Goal: Obtain resource: Obtain resource

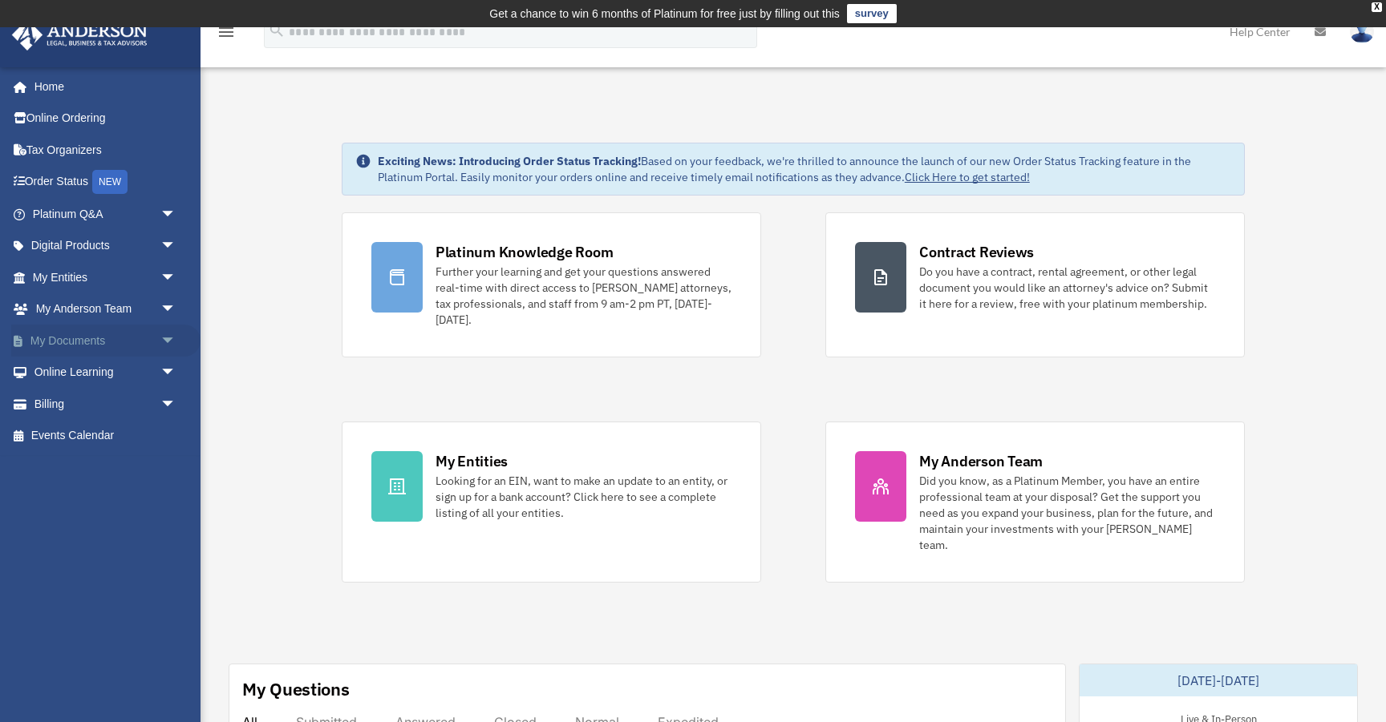
click at [171, 337] on span "arrow_drop_down" at bounding box center [176, 341] width 32 height 33
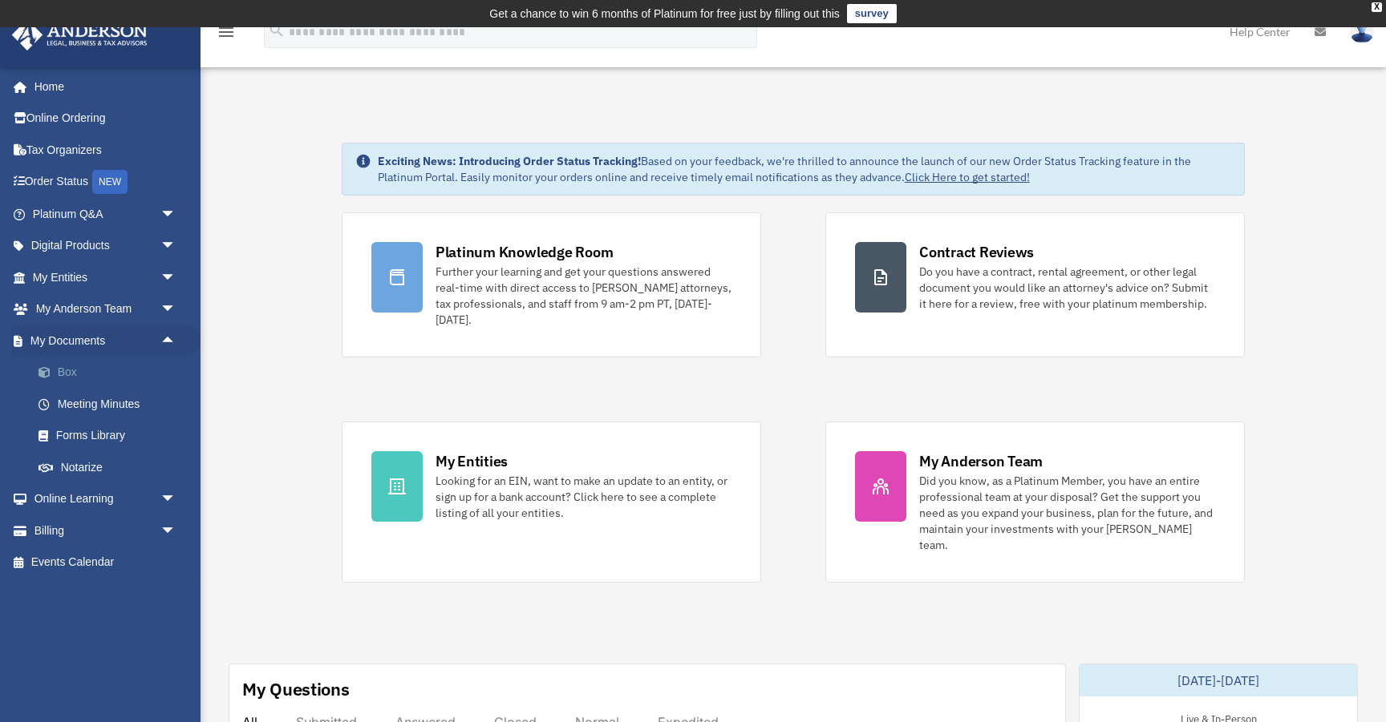
click at [60, 370] on link "Box" at bounding box center [111, 373] width 178 height 32
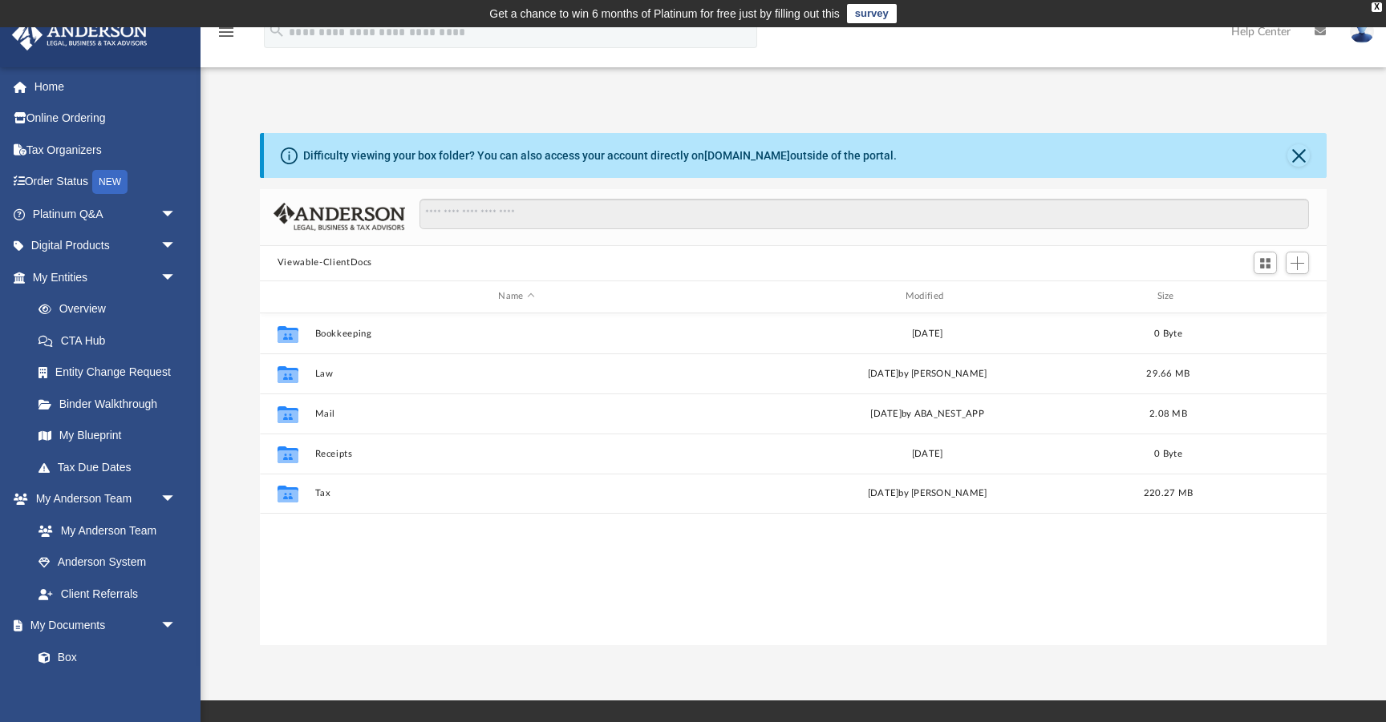
scroll to position [364, 1066]
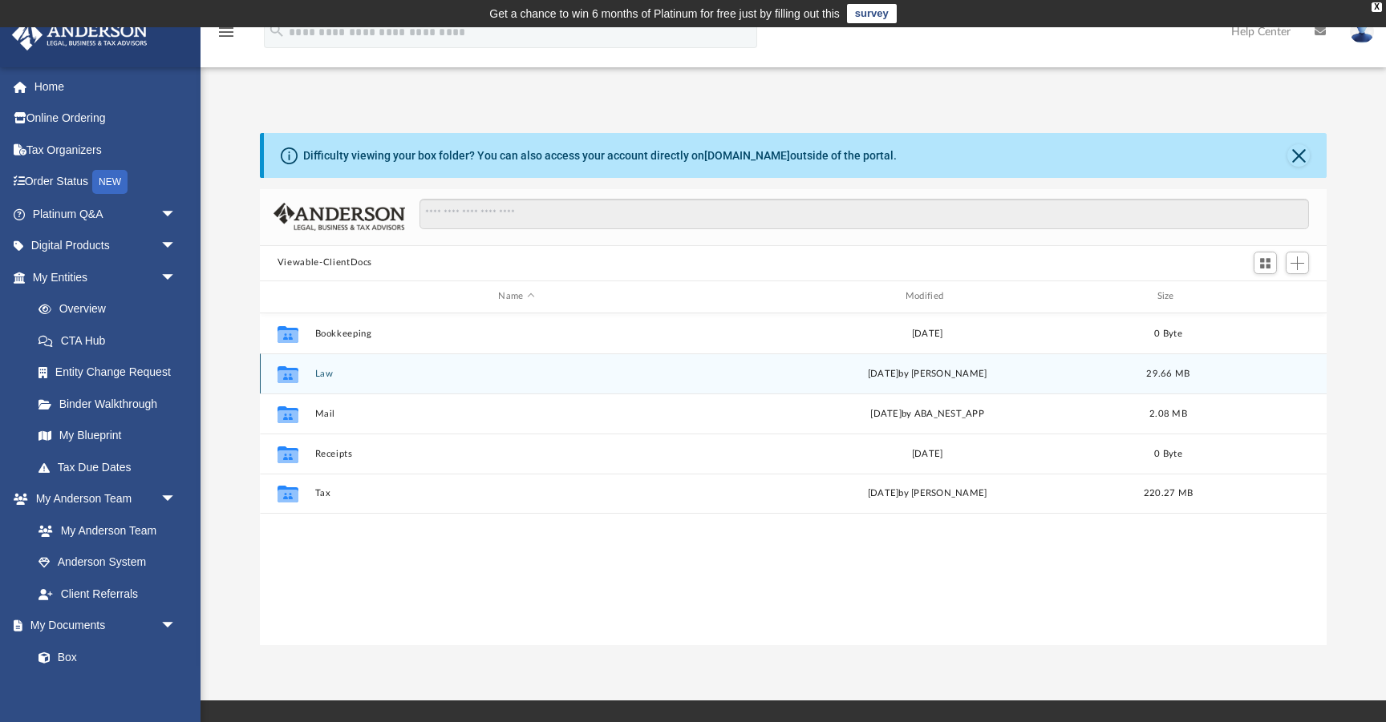
click at [319, 365] on div "Collaborated Folder Law [DATE] by [PERSON_NAME] 29.66 MB" at bounding box center [793, 374] width 1066 height 40
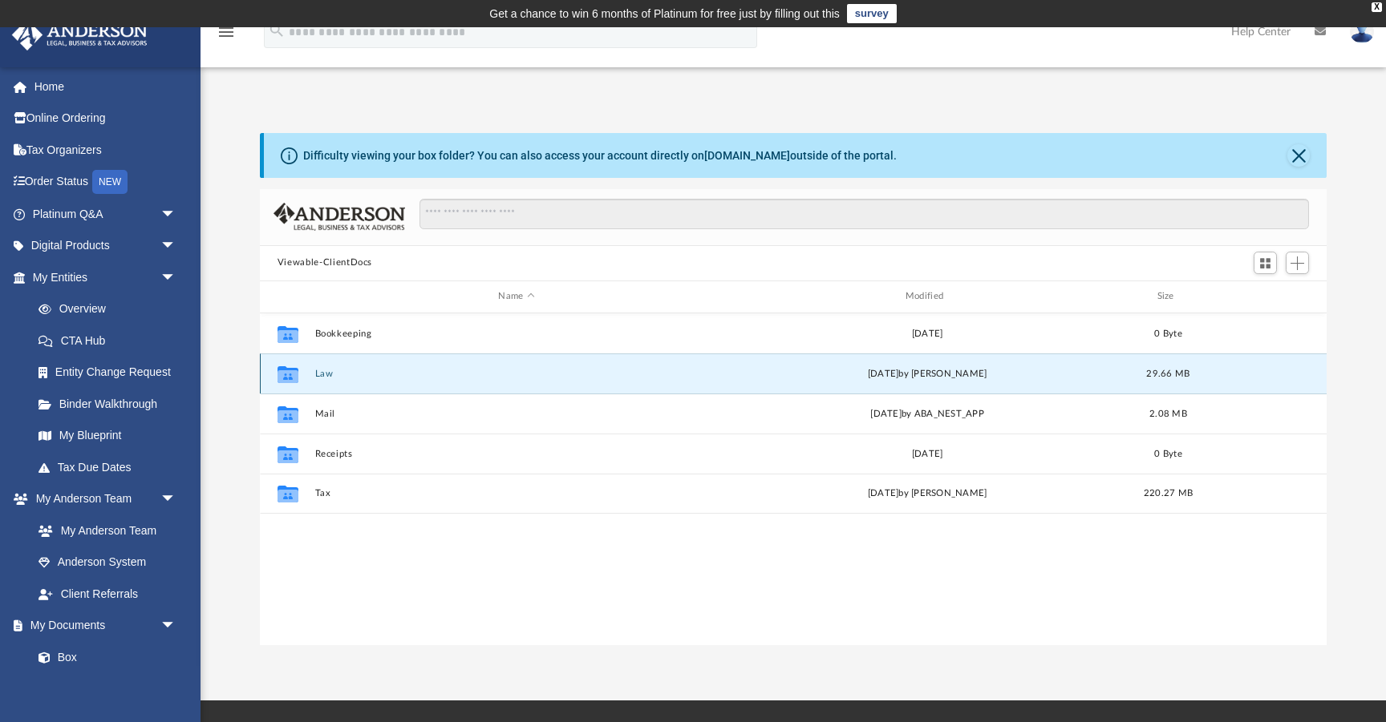
click at [317, 370] on button "Law" at bounding box center [515, 374] width 403 height 10
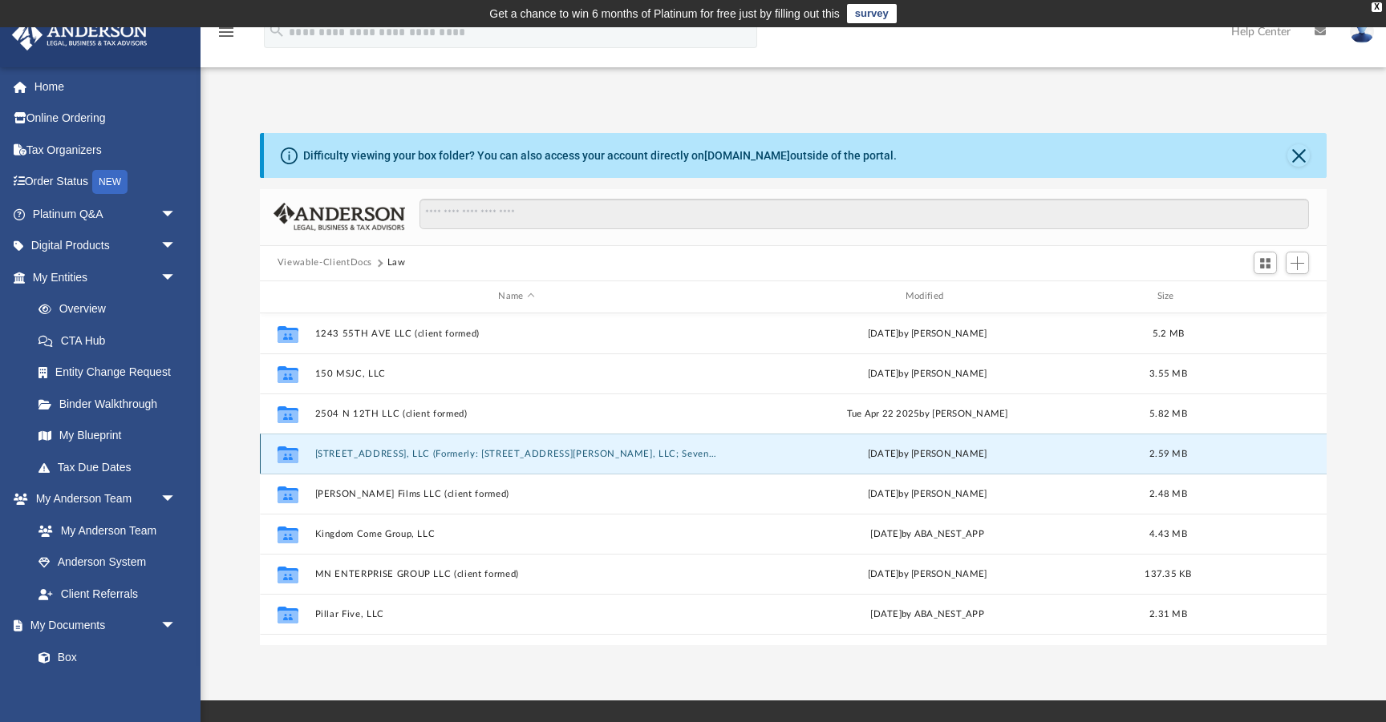
click at [406, 449] on button "[STREET_ADDRESS], LLC (Formerly: [STREET_ADDRESS][PERSON_NAME], LLC; Seven Yes …" at bounding box center [515, 454] width 403 height 10
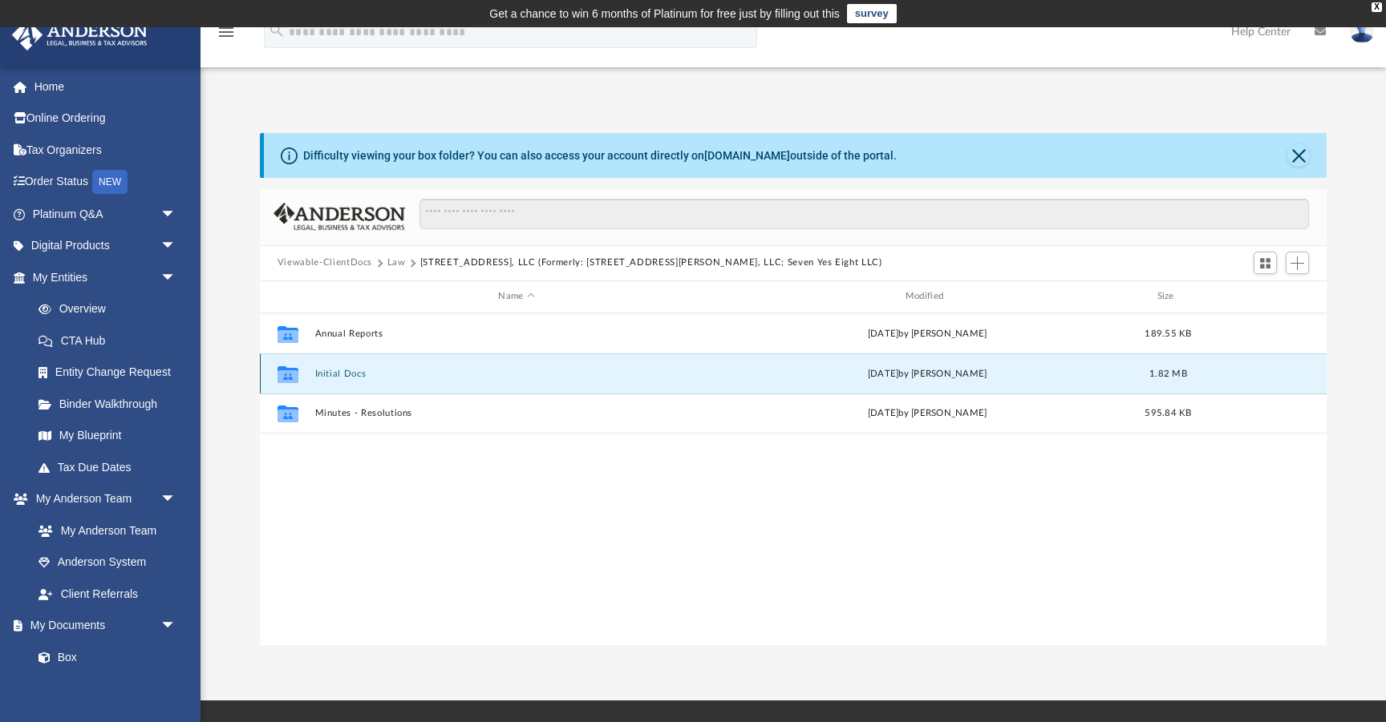
click at [353, 374] on button "Initial Docs" at bounding box center [515, 374] width 403 height 10
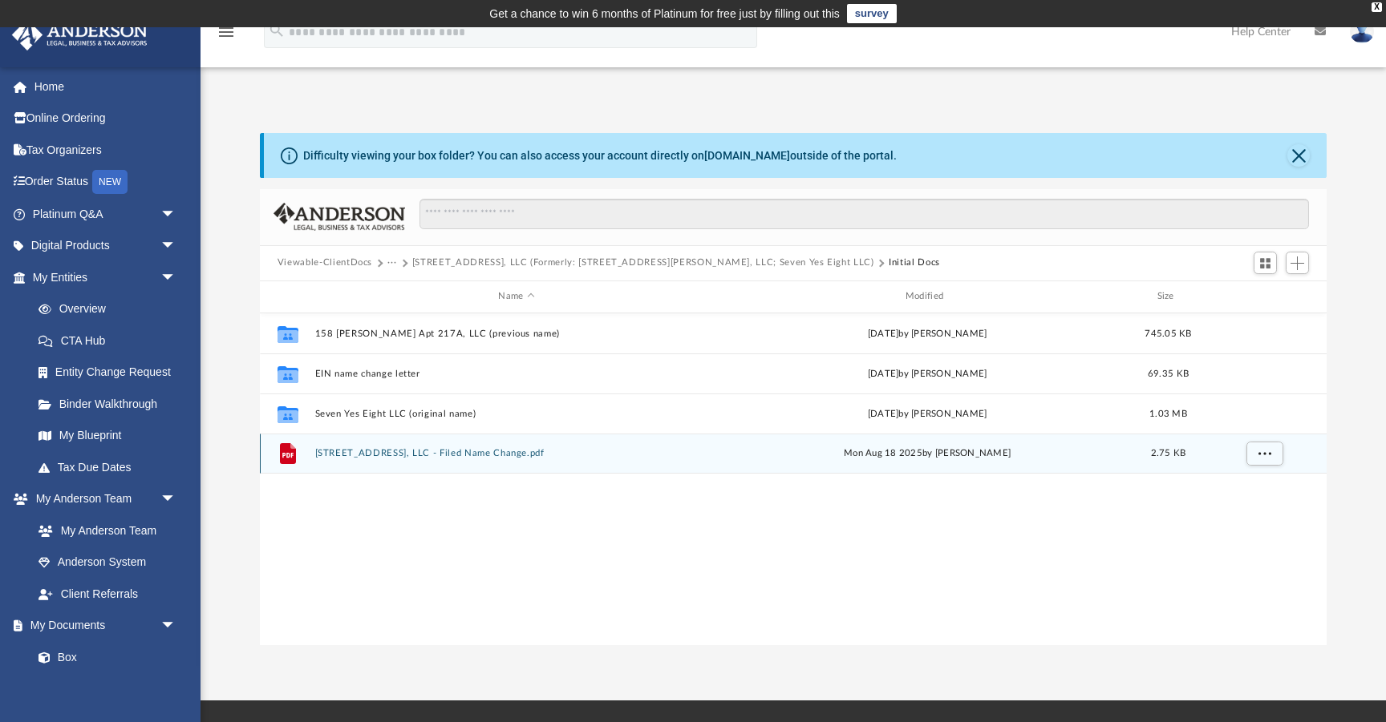
click at [393, 452] on button "[STREET_ADDRESS], LLC - Filed Name Change.pdf" at bounding box center [515, 453] width 403 height 10
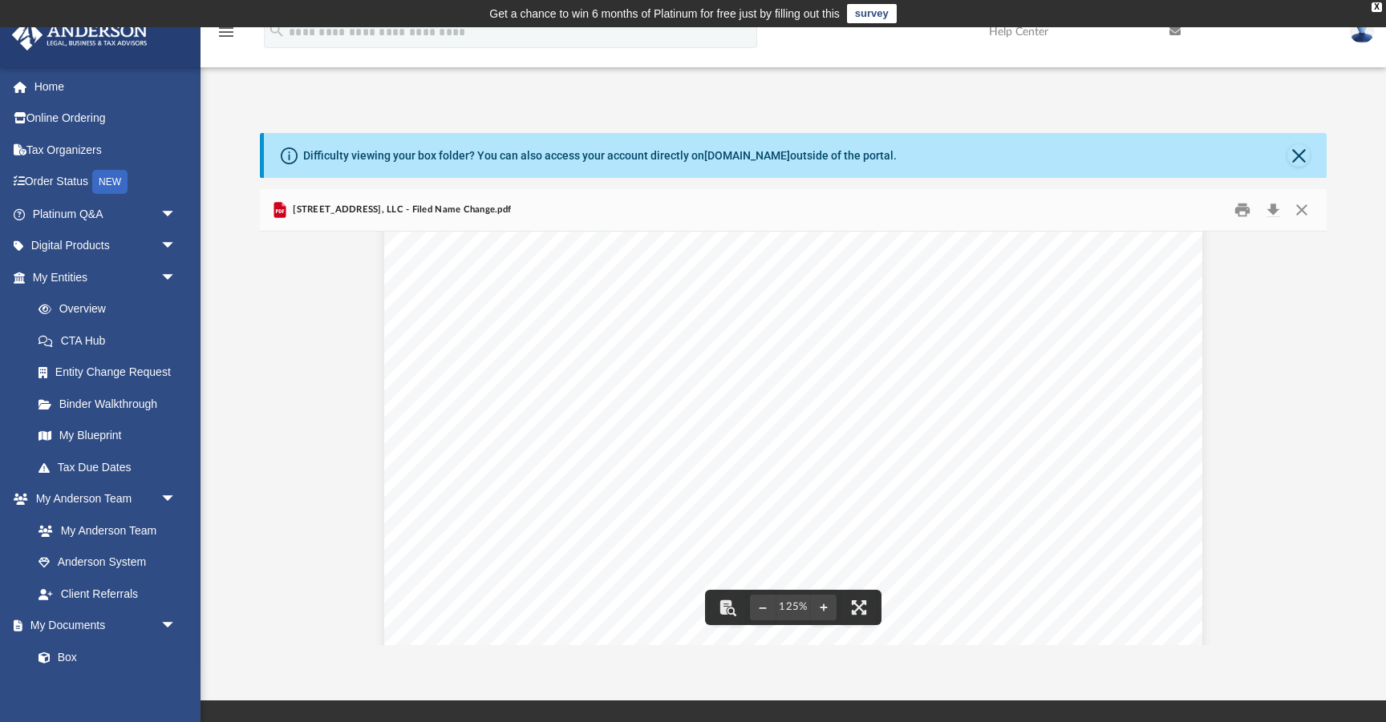
scroll to position [156, 0]
click at [681, 455] on span "[STREET_ADDRESS]," at bounding box center [700, 457] width 150 height 14
click at [787, 456] on span "LLC" at bounding box center [780, 457] width 26 height 14
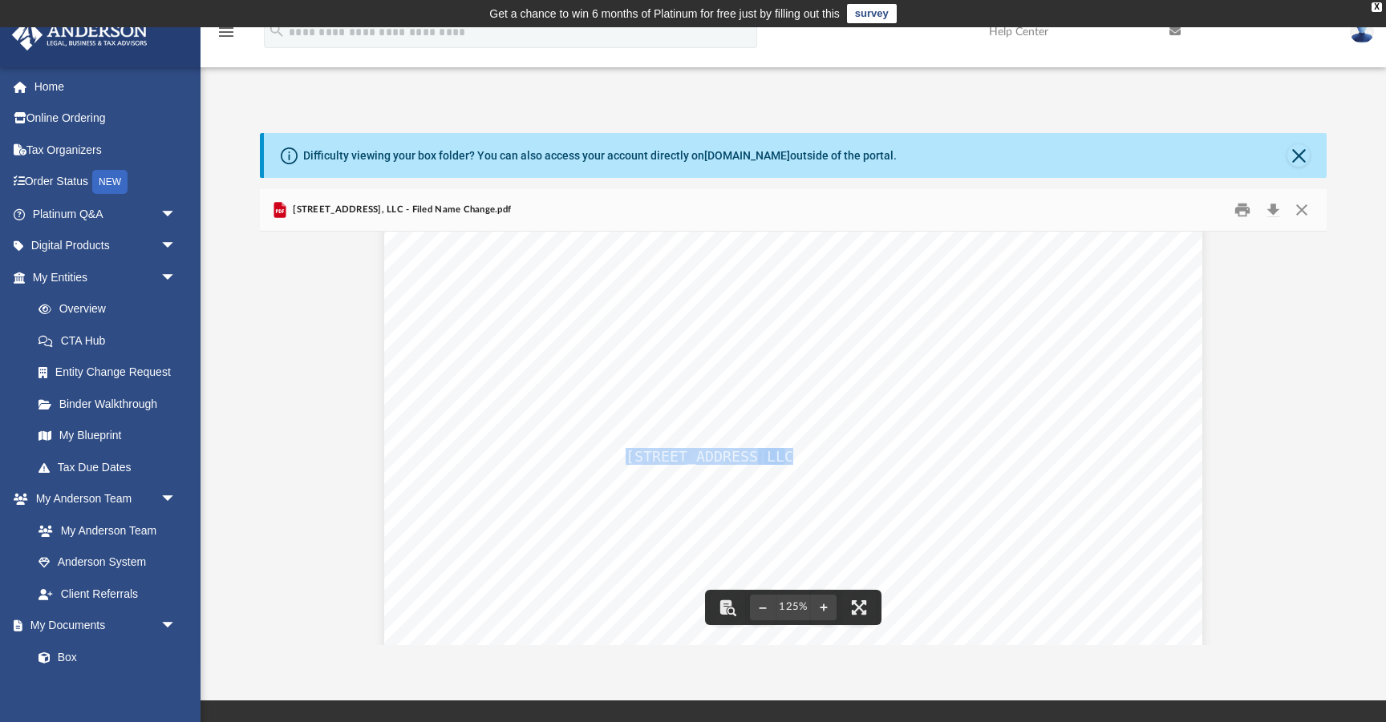
drag, startPoint x: 791, startPoint y: 456, endPoint x: 625, endPoint y: 455, distance: 165.2
click at [625, 455] on div "This Limited Liability Company filed with the Division of Revenue and Enterpris…" at bounding box center [793, 616] width 818 height 1058
click at [1297, 155] on button "Close" at bounding box center [1298, 155] width 22 height 22
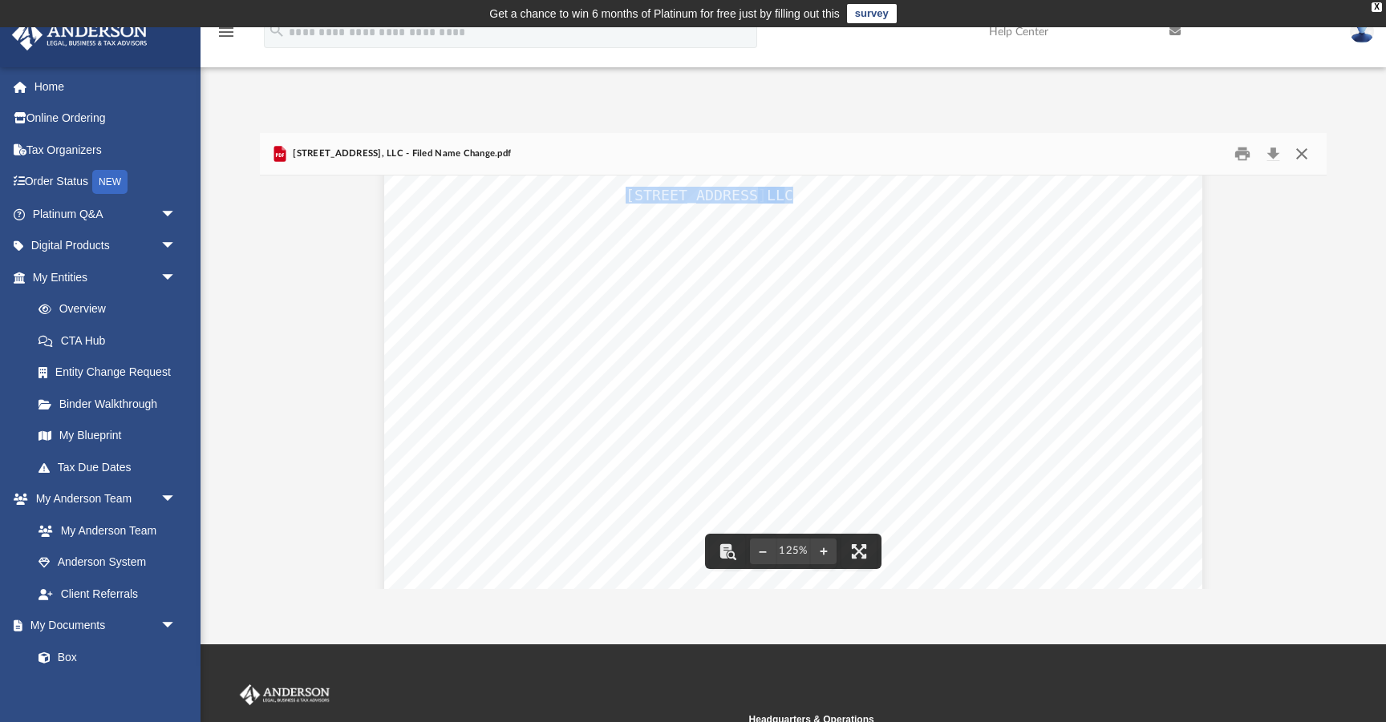
click at [1307, 152] on button "Close" at bounding box center [1301, 153] width 29 height 25
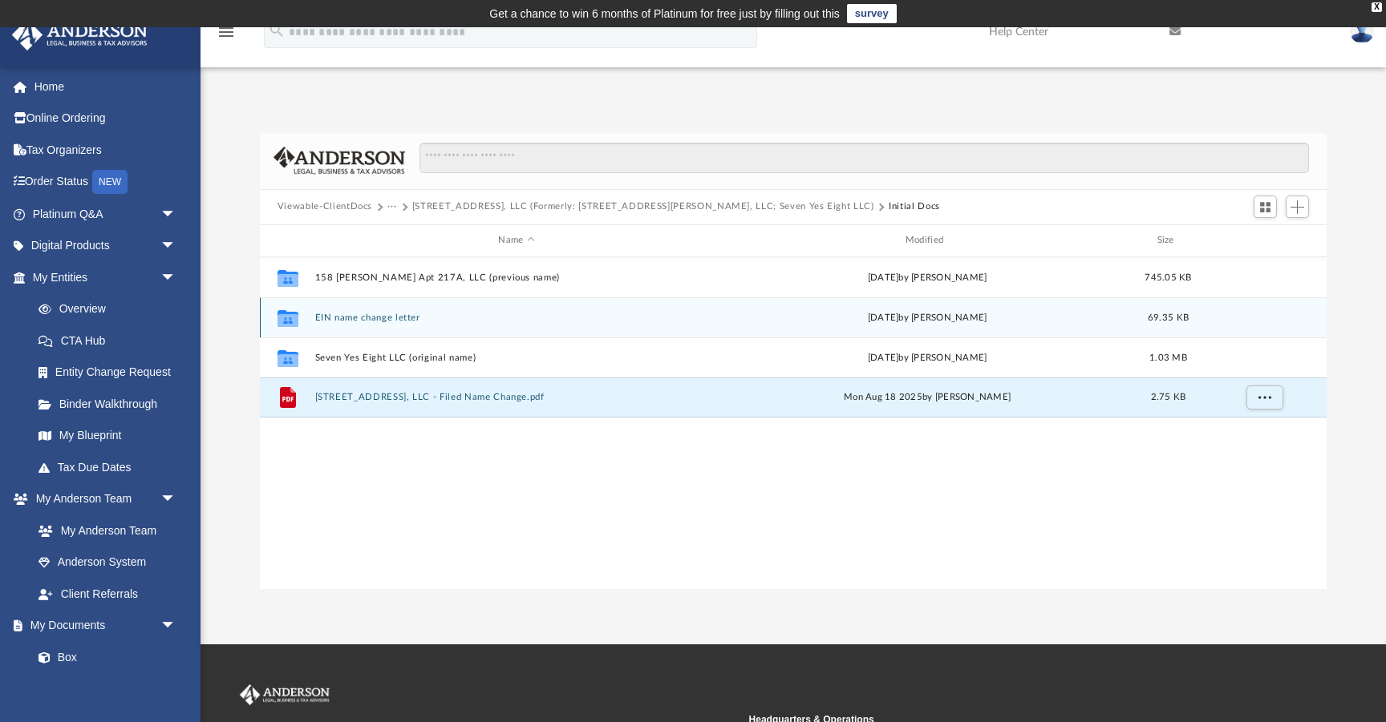
click at [381, 318] on button "EIN name change letter" at bounding box center [515, 318] width 403 height 10
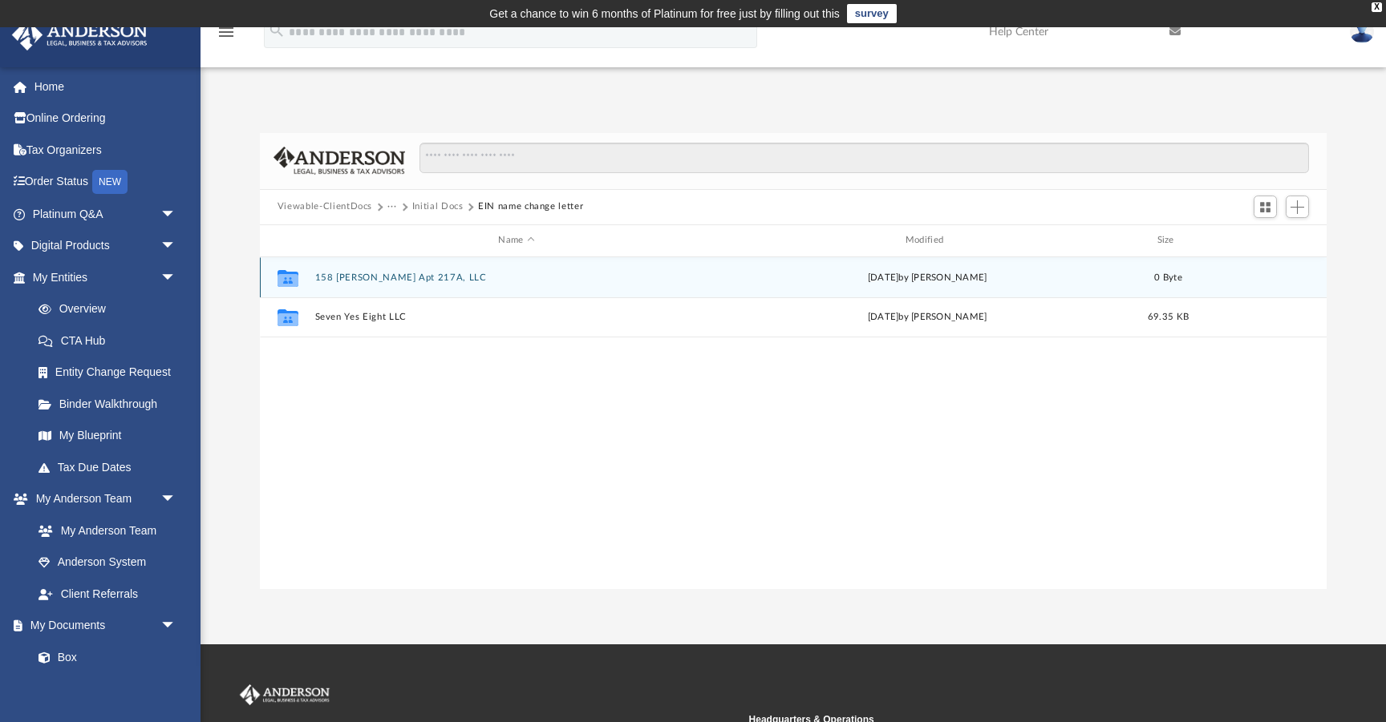
click at [394, 277] on button "158 [PERSON_NAME] Apt 217A, LLC" at bounding box center [515, 278] width 403 height 10
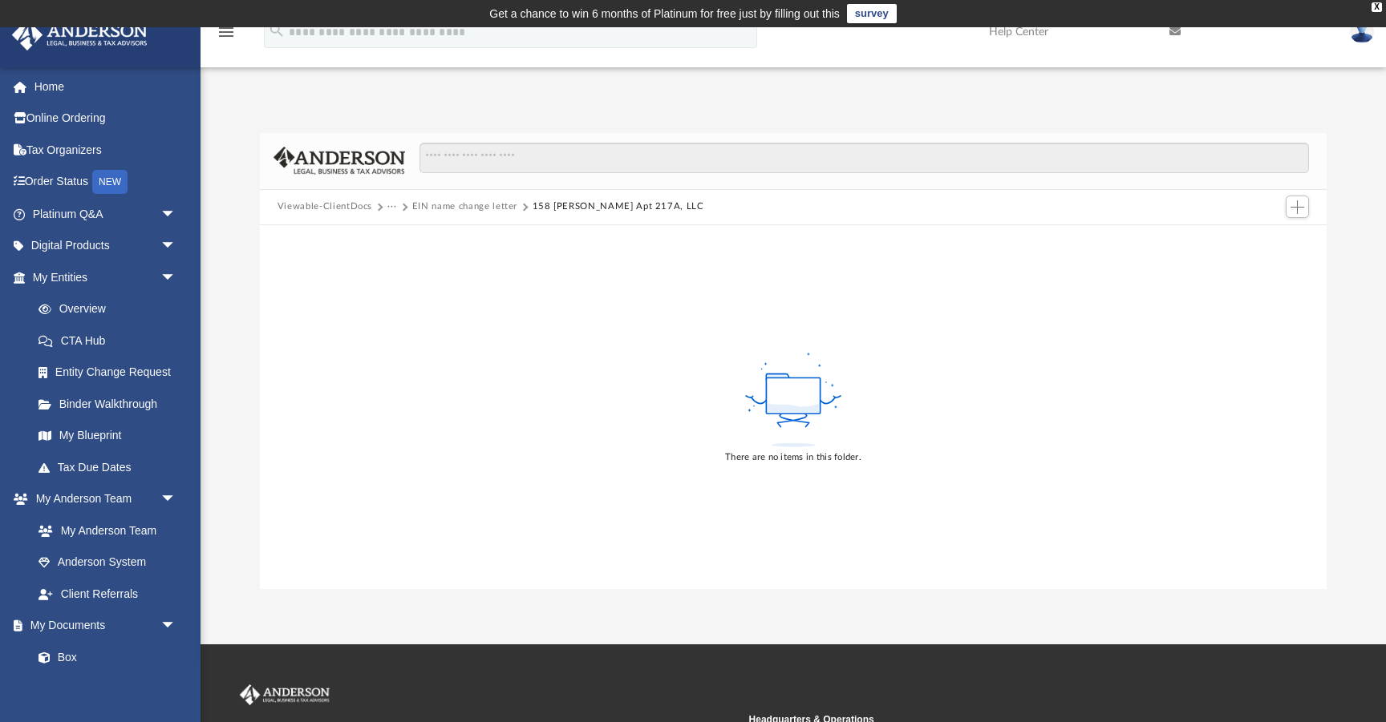
click at [491, 209] on button "EIN name change letter" at bounding box center [464, 207] width 105 height 14
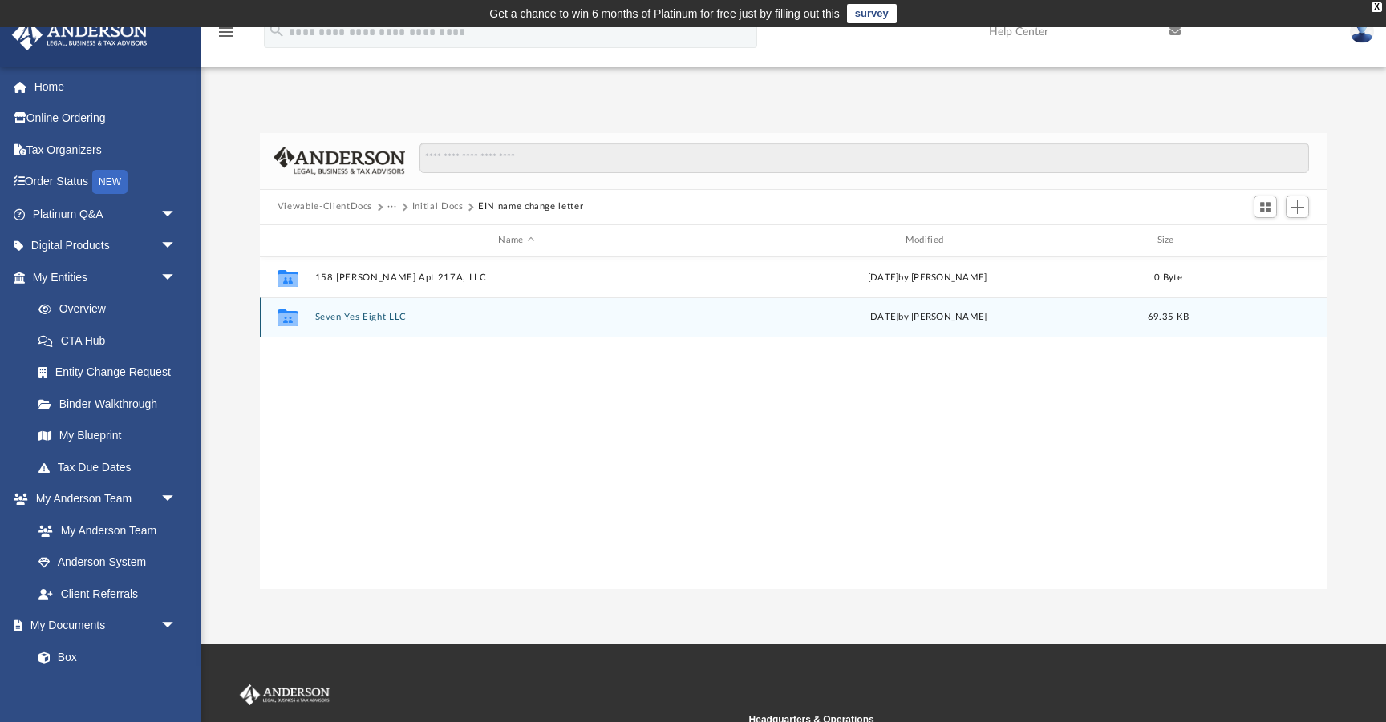
scroll to position [364, 1066]
click at [362, 316] on button "Seven Yes Eight LLC" at bounding box center [515, 317] width 403 height 10
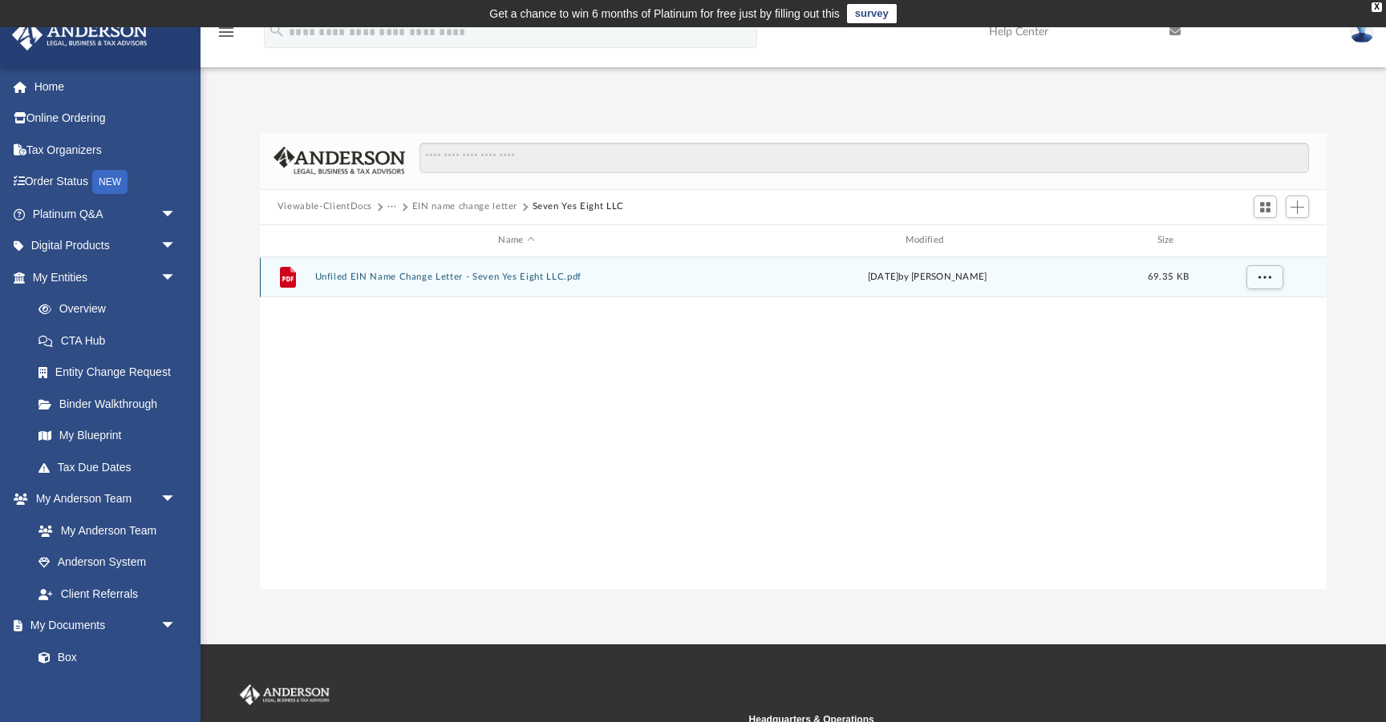
click at [423, 278] on button "Unfiled EIN Name Change Letter - Seven Yes Eight LLC.pdf" at bounding box center [515, 277] width 403 height 10
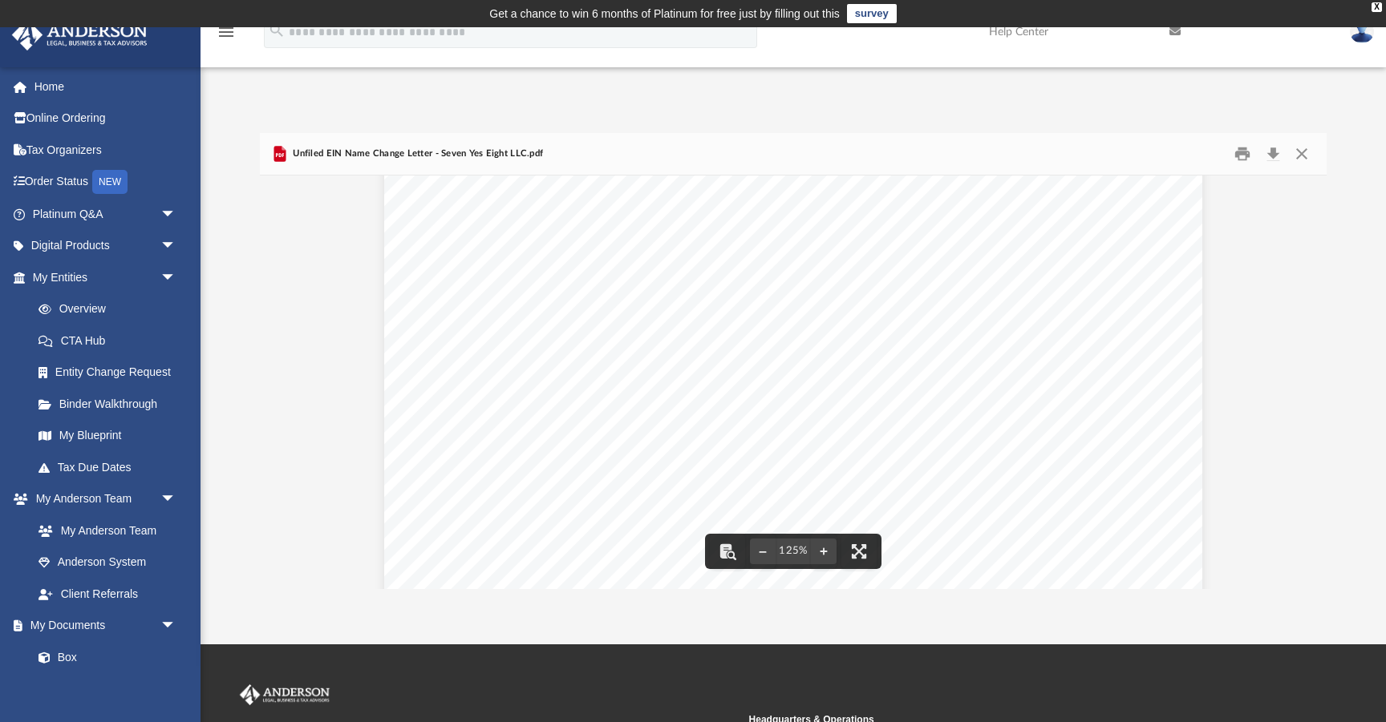
scroll to position [105, 0]
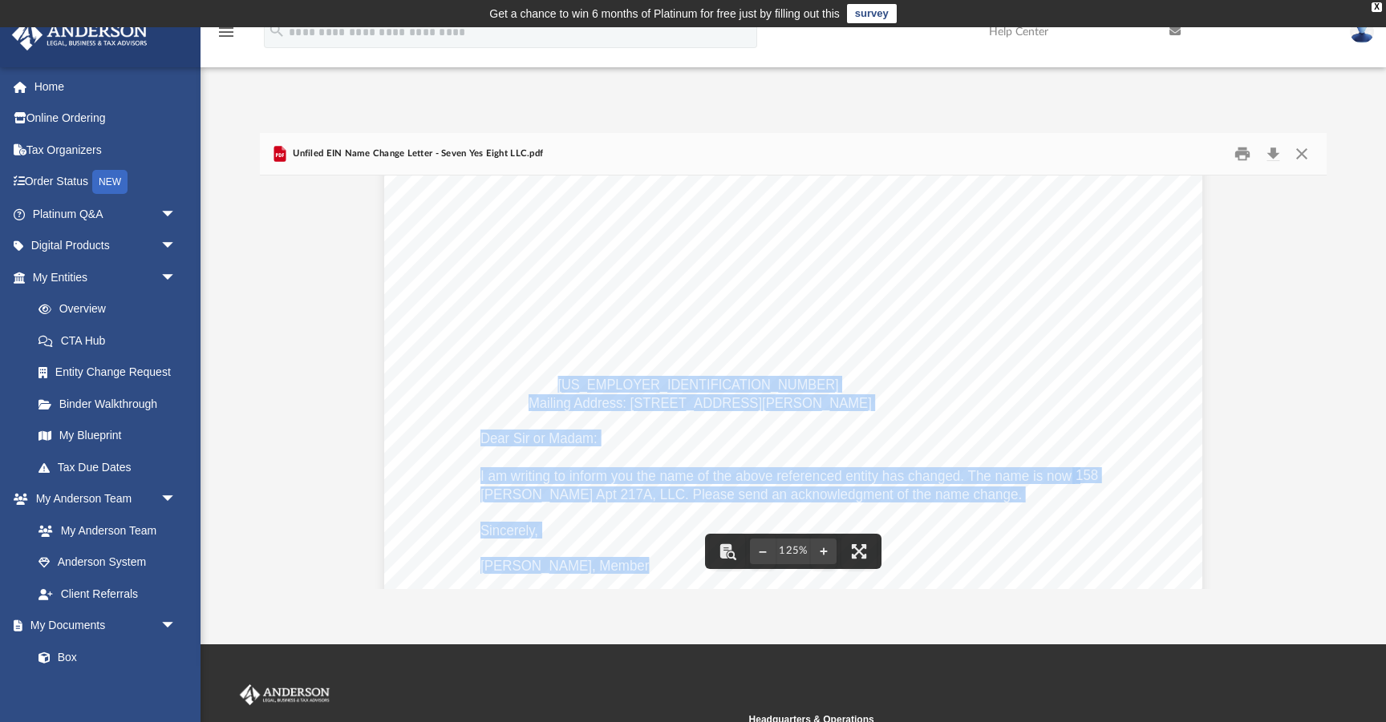
drag, startPoint x: 557, startPoint y: 386, endPoint x: 629, endPoint y: 386, distance: 71.4
click at [629, 386] on div "[DATE] Department of Treasury Internal Revenue Service [US_STATE][GEOGRAPHIC_DA…" at bounding box center [793, 612] width 818 height 1058
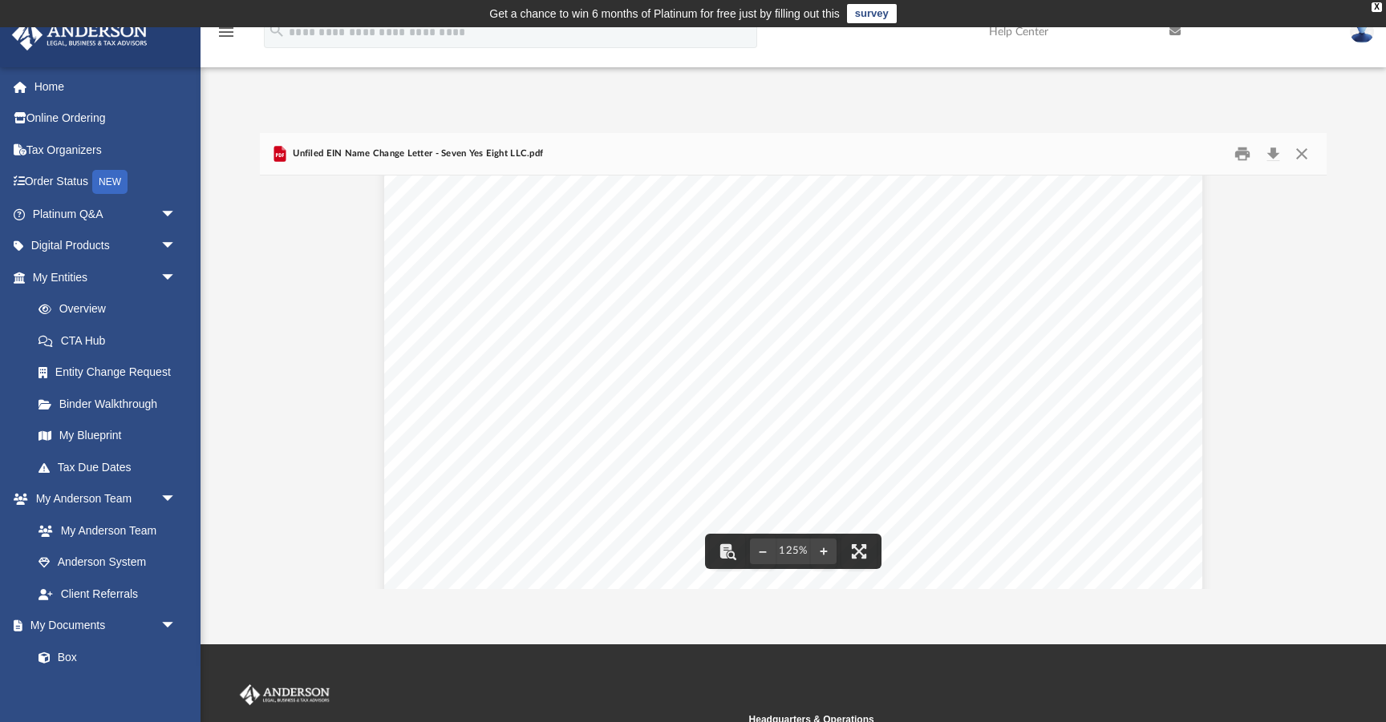
click at [626, 386] on span "EIN: [US_EMPLOYER_IDENTIFICATION_NUMBER]" at bounding box center [683, 385] width 310 height 14
drag, startPoint x: 626, startPoint y: 385, endPoint x: 556, endPoint y: 382, distance: 69.8
click at [556, 382] on span "EIN: [US_EMPLOYER_IDENTIFICATION_NUMBER]" at bounding box center [683, 385] width 310 height 14
click at [1304, 152] on button "Close" at bounding box center [1301, 153] width 29 height 25
